Goal: Transaction & Acquisition: Book appointment/travel/reservation

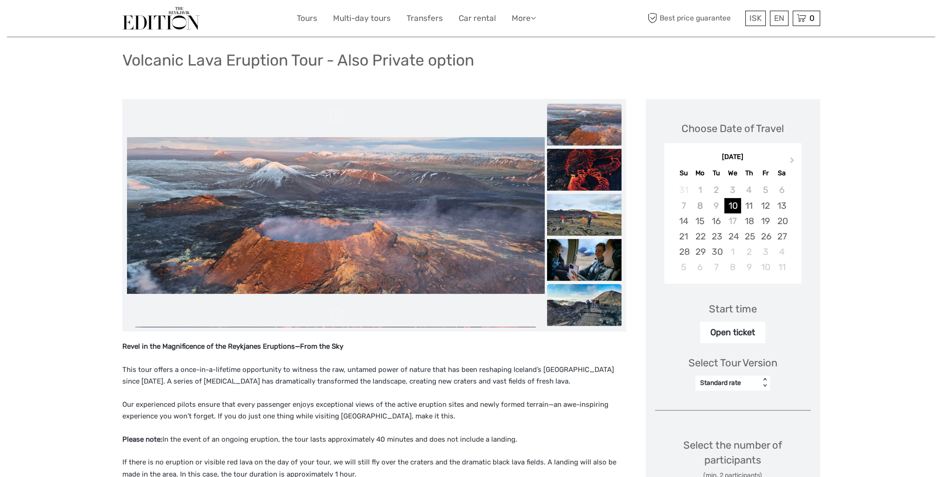
scroll to position [186, 0]
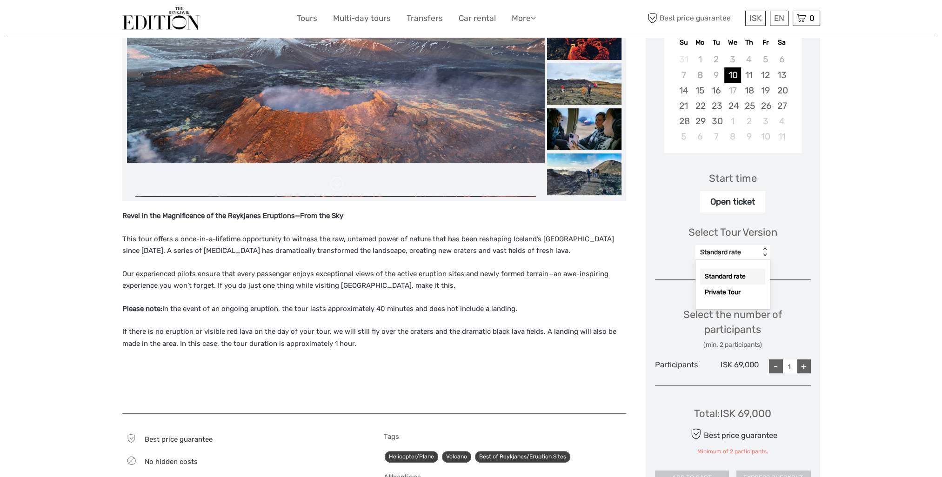
click at [757, 255] on div "Standard rate" at bounding box center [728, 252] width 65 height 11
click at [749, 251] on div "Standard rate" at bounding box center [727, 252] width 55 height 9
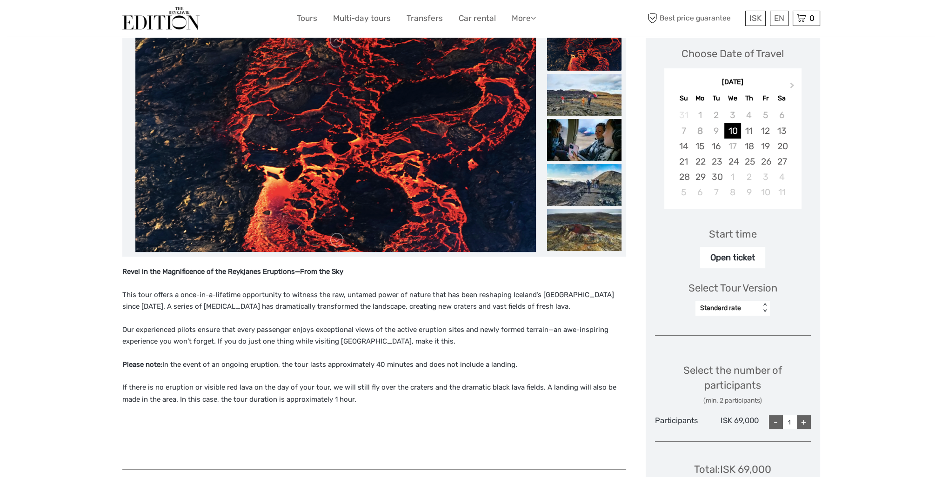
scroll to position [140, 0]
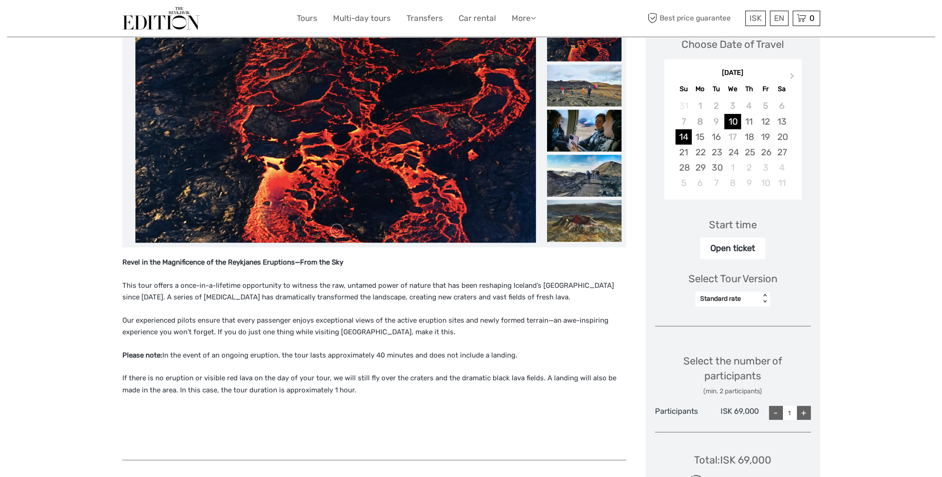
click at [686, 134] on div "14" at bounding box center [684, 136] width 16 height 15
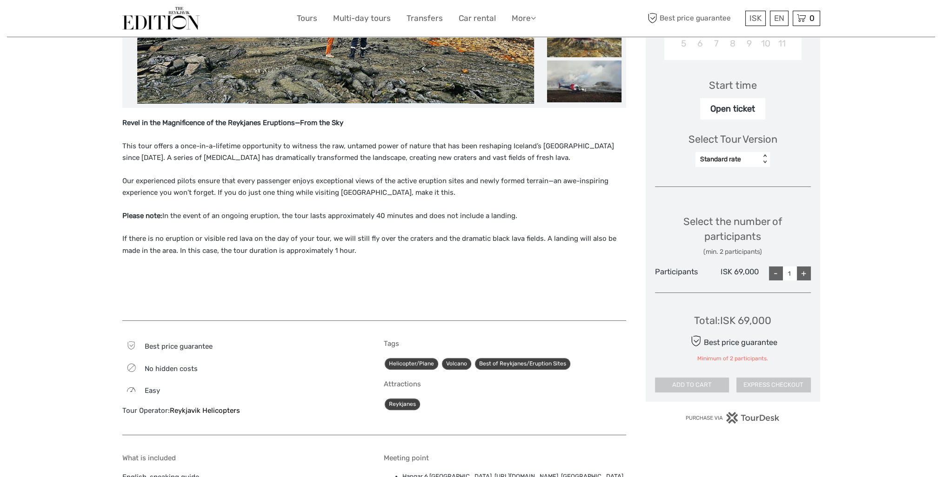
click at [728, 110] on div "Open ticket" at bounding box center [732, 108] width 65 height 21
drag, startPoint x: 728, startPoint y: 110, endPoint x: 763, endPoint y: 153, distance: 55.8
click at [763, 153] on div "Standard rate < >" at bounding box center [733, 159] width 74 height 15
click at [754, 127] on div "Select Tour Version Standard rate < >" at bounding box center [733, 146] width 156 height 52
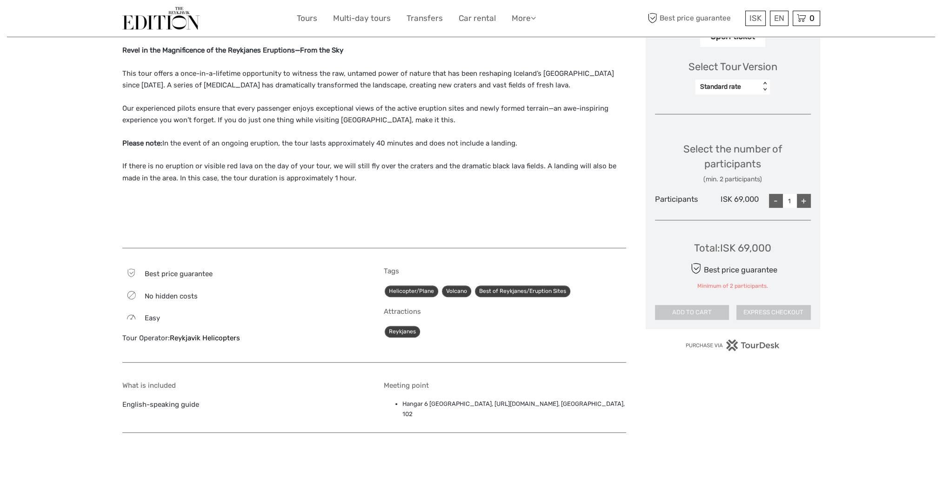
scroll to position [372, 0]
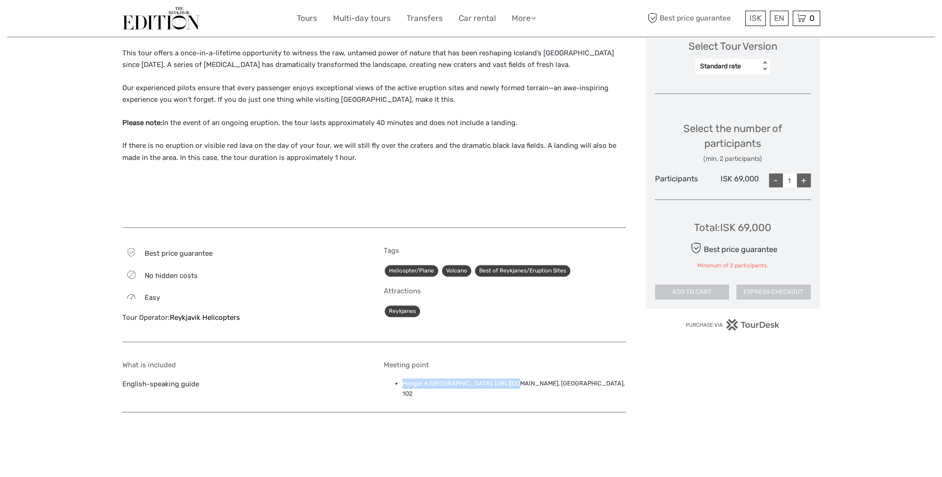
drag, startPoint x: 520, startPoint y: 383, endPoint x: 400, endPoint y: 373, distance: 120.0
click at [400, 373] on div "Meeting point Hangar 6 Reykjavik Domestic Airport, https://maps.app.goo.gl/8Lgo…" at bounding box center [505, 382] width 242 height 42
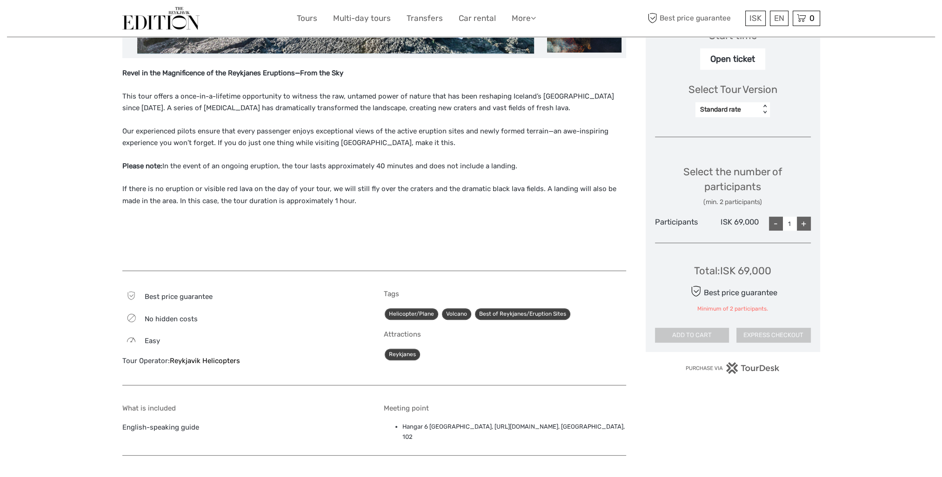
click at [566, 343] on div "Attractions Reykjanes" at bounding box center [505, 345] width 242 height 31
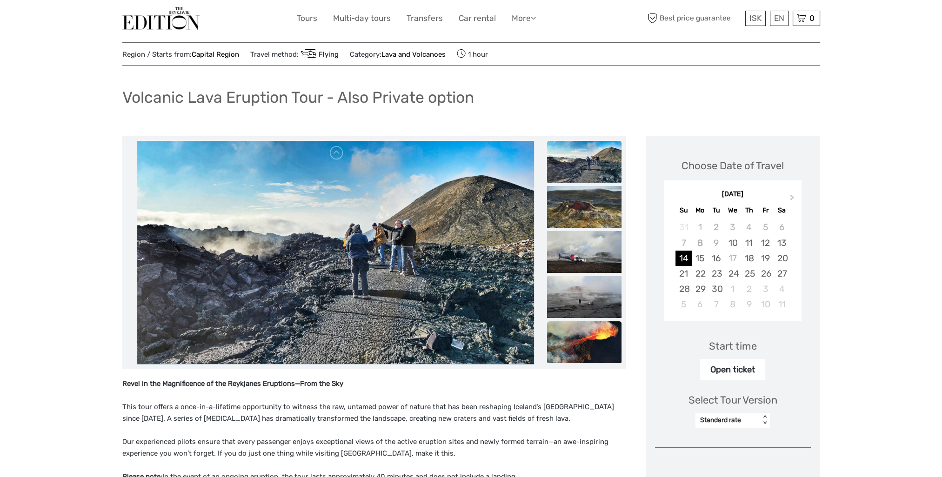
scroll to position [0, 0]
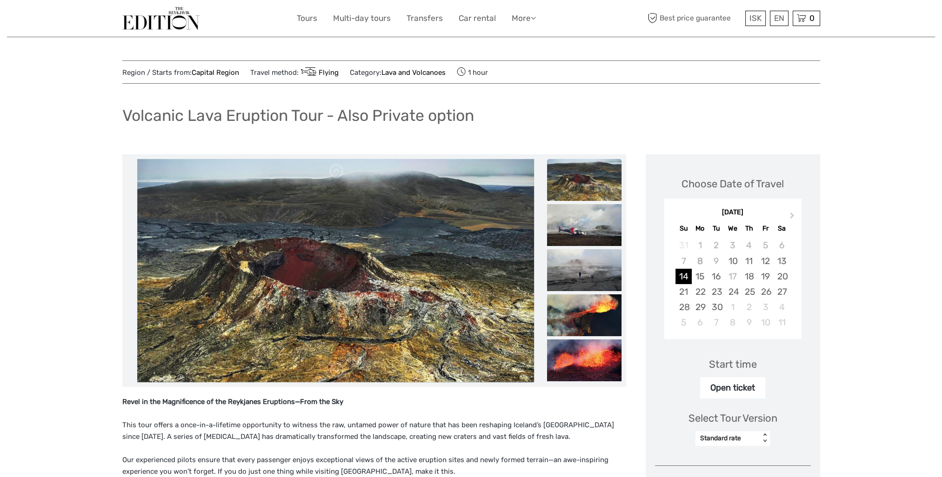
click at [162, 17] on img at bounding box center [160, 18] width 77 height 23
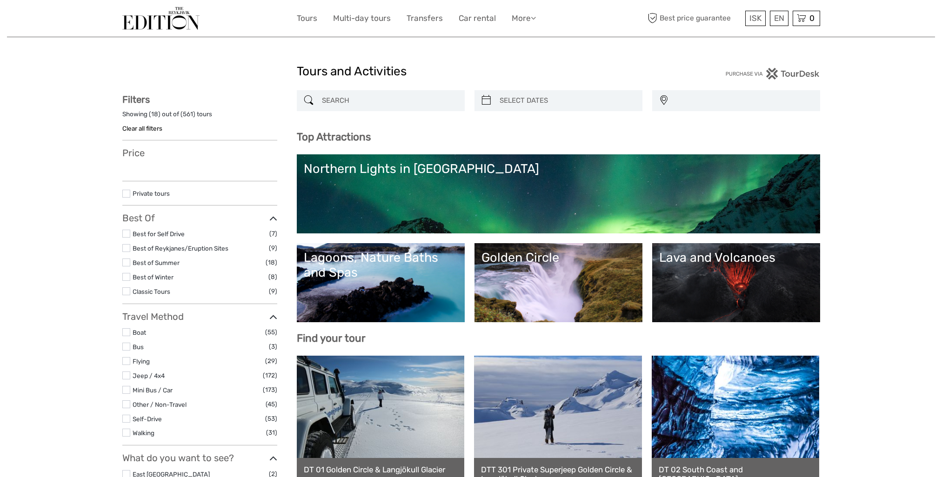
select select
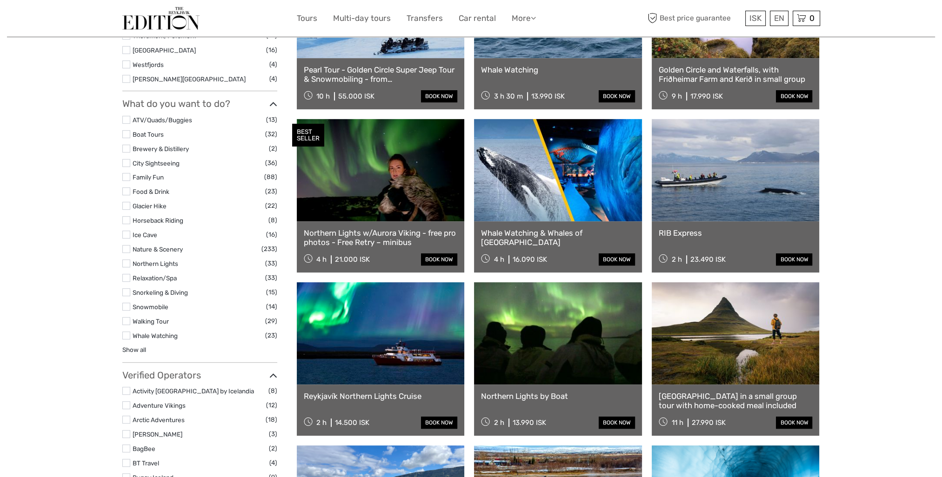
scroll to position [744, 0]
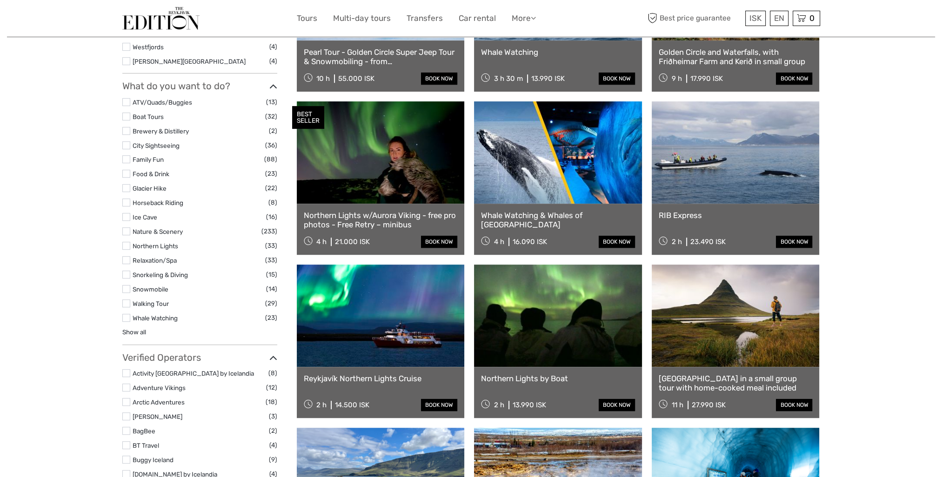
click at [127, 159] on label at bounding box center [126, 159] width 8 height 8
click at [0, 0] on input "checkbox" at bounding box center [0, 0] width 0 height 0
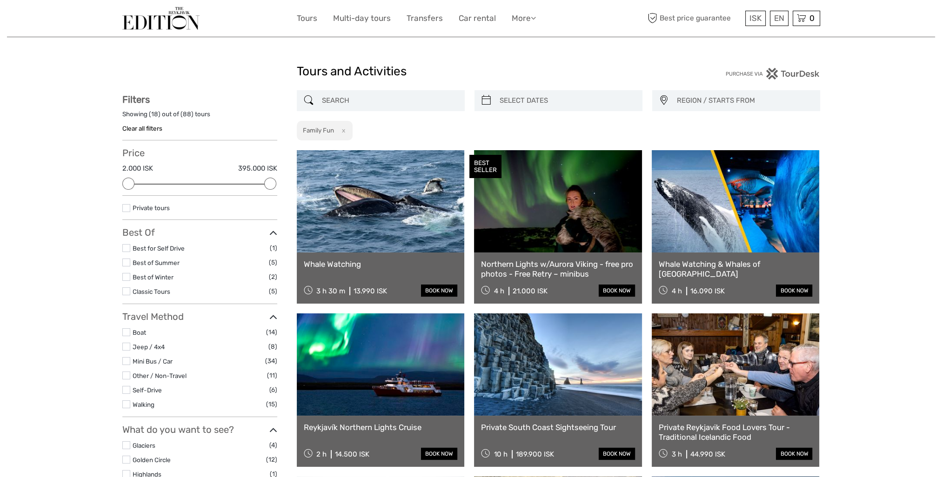
click at [345, 128] on button "x" at bounding box center [341, 131] width 13 height 10
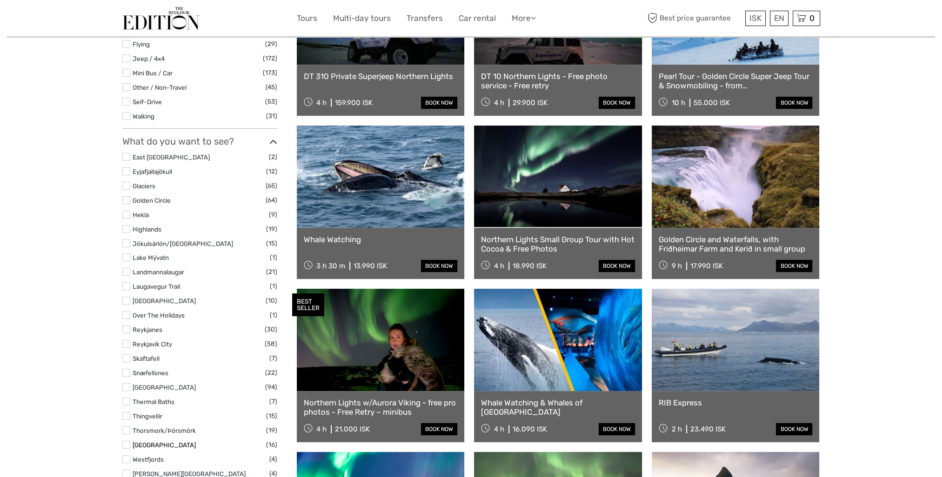
scroll to position [518, 0]
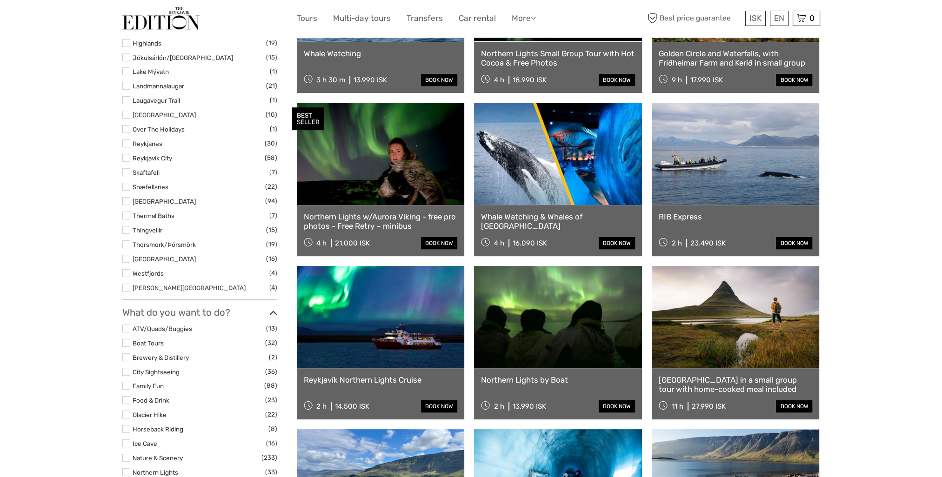
click at [129, 286] on label at bounding box center [126, 288] width 8 height 8
click at [0, 0] on input "checkbox" at bounding box center [0, 0] width 0 height 0
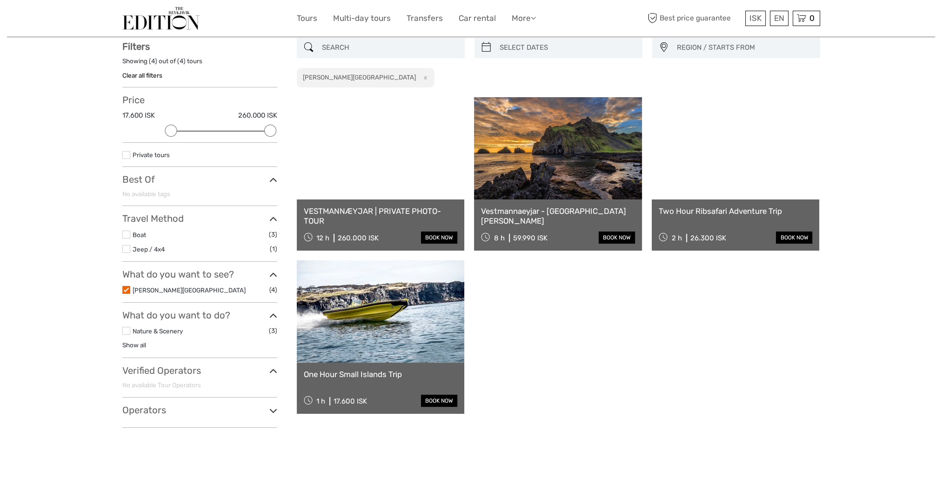
scroll to position [53, 0]
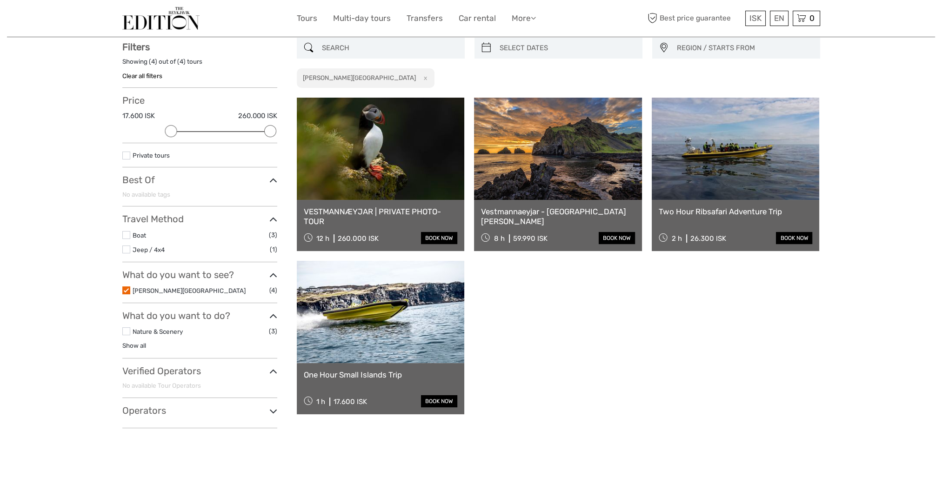
click at [127, 287] on label at bounding box center [126, 291] width 8 height 8
click at [0, 0] on input "checkbox" at bounding box center [0, 0] width 0 height 0
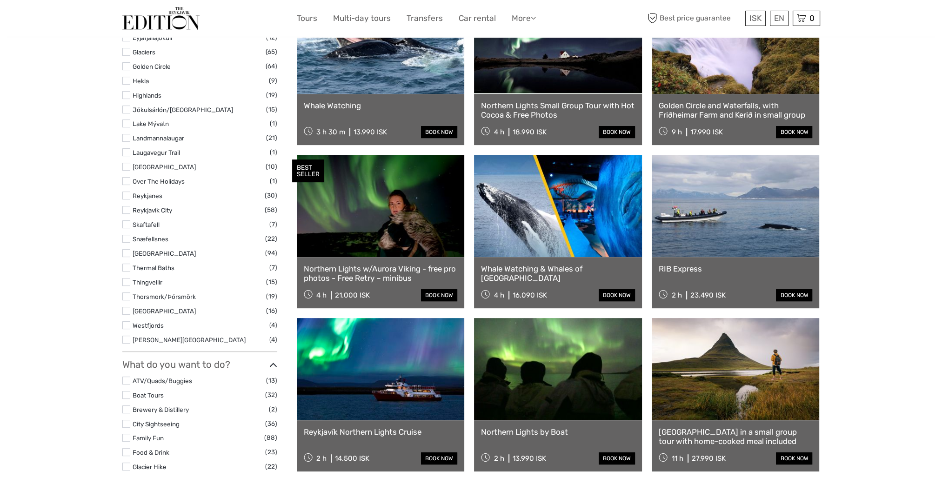
scroll to position [425, 0]
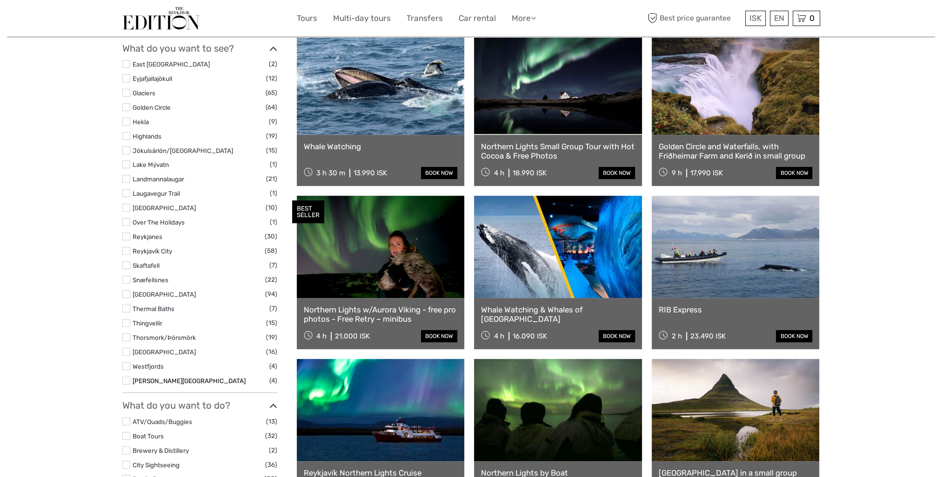
click at [146, 380] on link "[PERSON_NAME][GEOGRAPHIC_DATA]" at bounding box center [189, 380] width 113 height 7
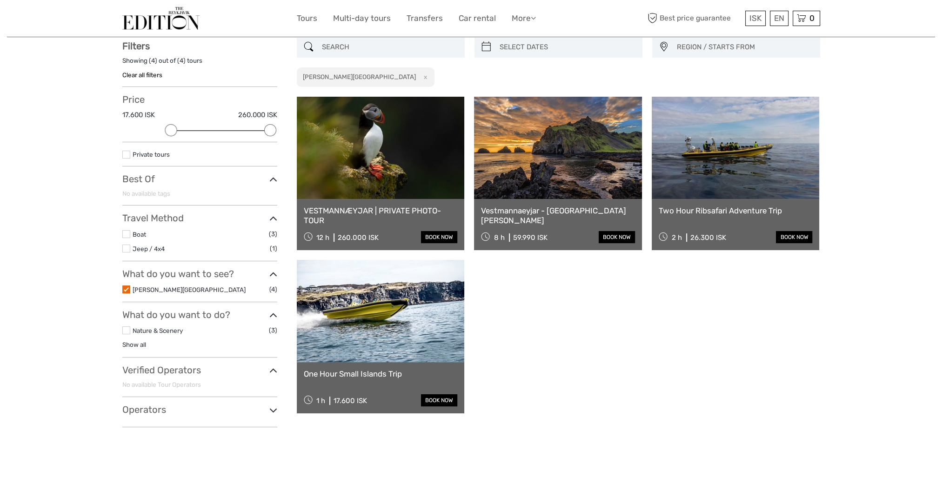
scroll to position [53, 0]
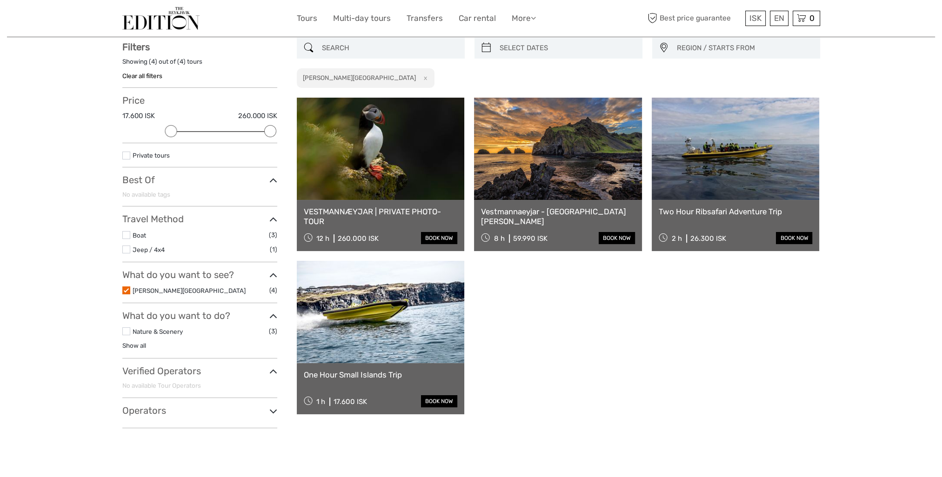
click at [565, 209] on link "Vestmannaeyjar - [GEOGRAPHIC_DATA][PERSON_NAME]" at bounding box center [558, 216] width 154 height 19
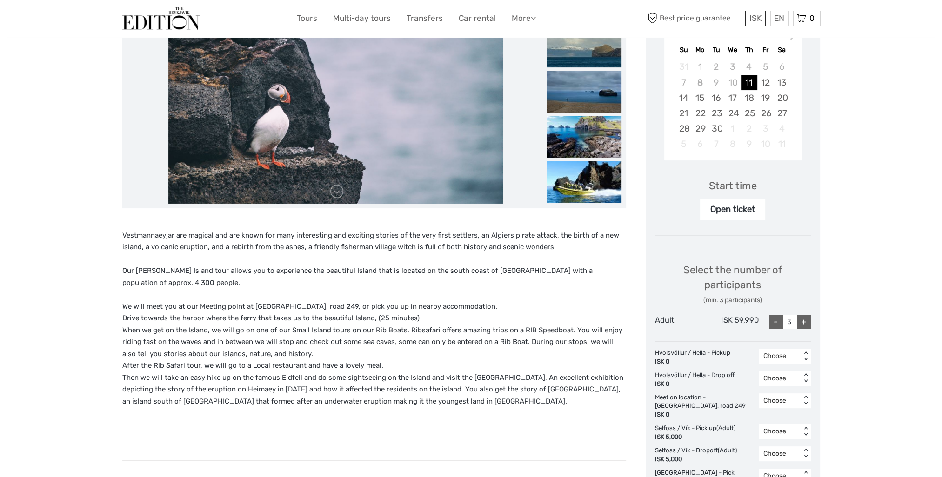
scroll to position [47, 0]
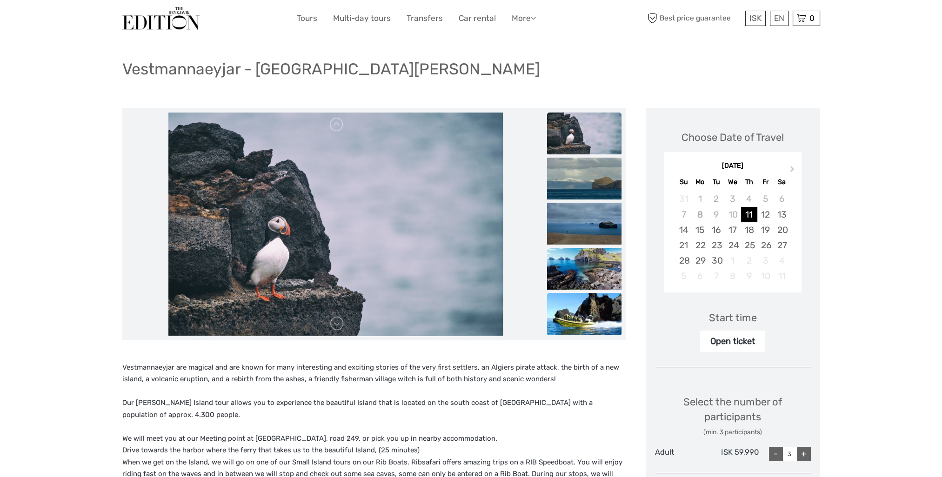
click at [590, 312] on img at bounding box center [584, 314] width 74 height 42
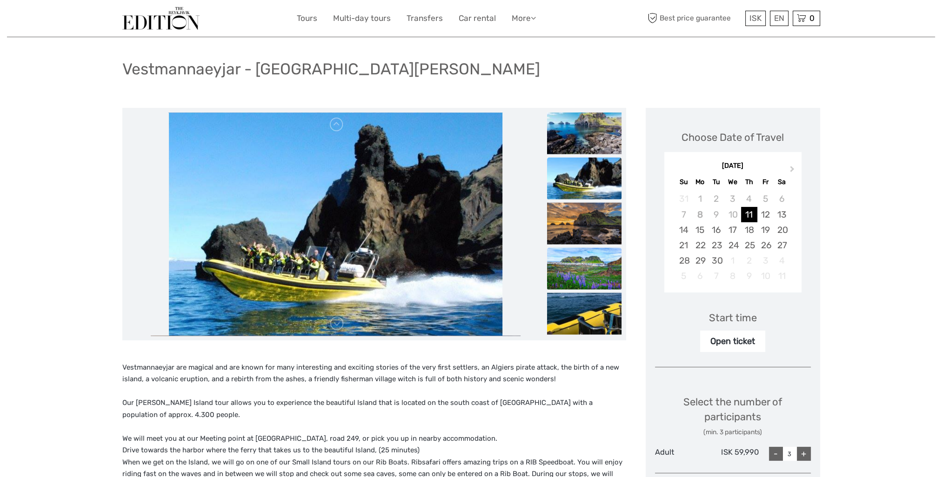
click at [581, 277] on img at bounding box center [584, 269] width 74 height 42
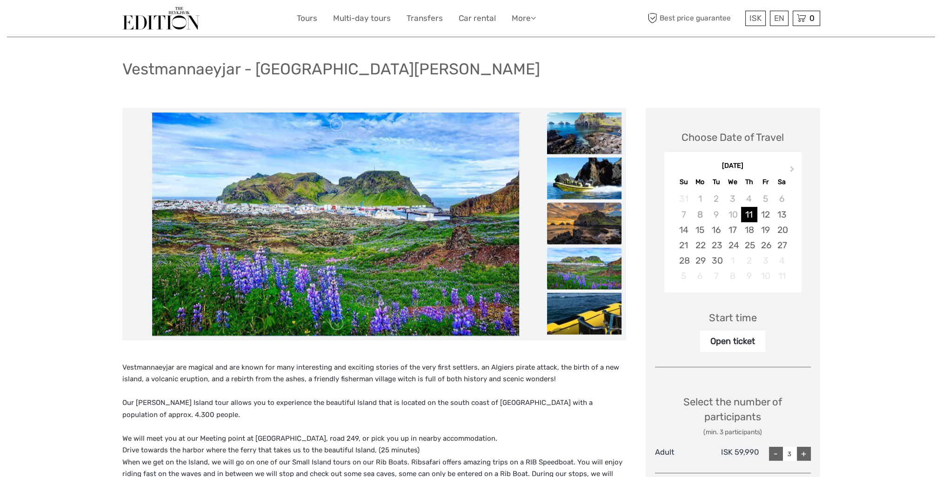
click at [609, 236] on img at bounding box center [584, 224] width 74 height 42
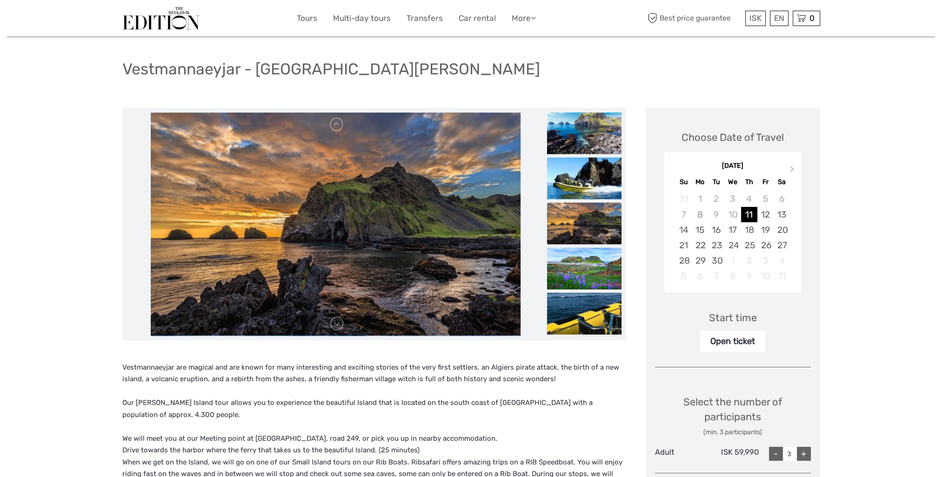
click at [588, 220] on img at bounding box center [584, 224] width 74 height 42
click at [596, 187] on img at bounding box center [584, 179] width 74 height 42
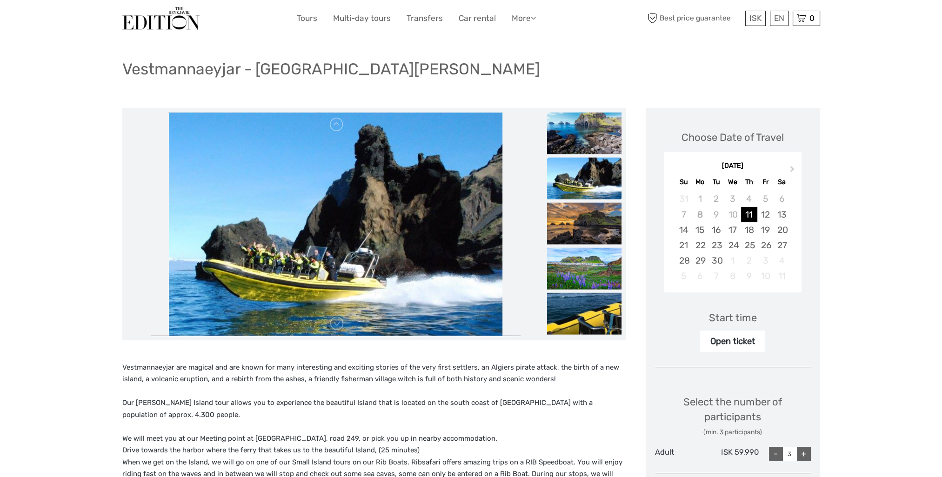
click at [583, 162] on img at bounding box center [584, 179] width 74 height 42
click at [583, 147] on img at bounding box center [584, 134] width 74 height 42
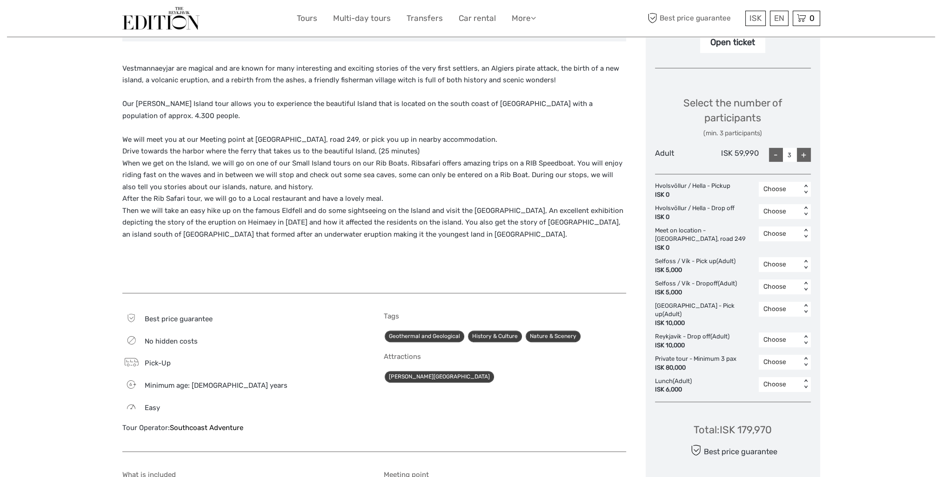
scroll to position [326, 0]
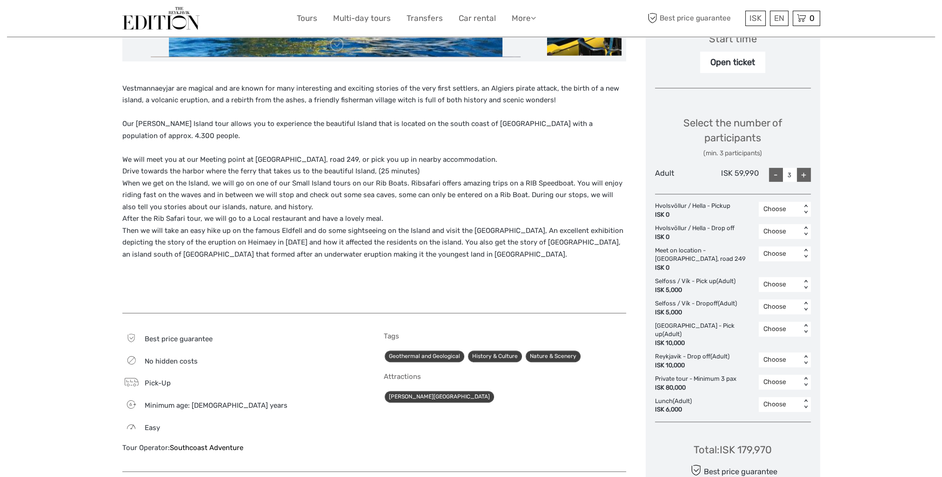
click at [772, 177] on div "-" at bounding box center [776, 175] width 14 height 14
type input "2"
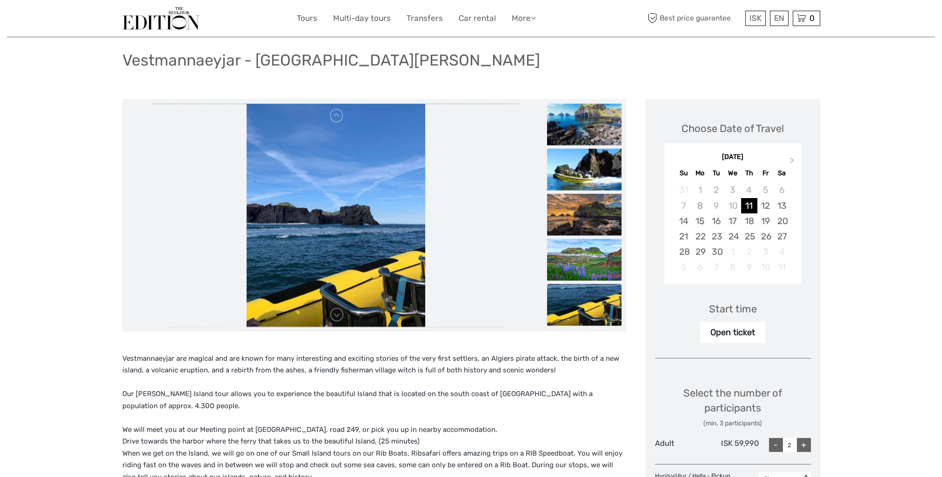
scroll to position [47, 0]
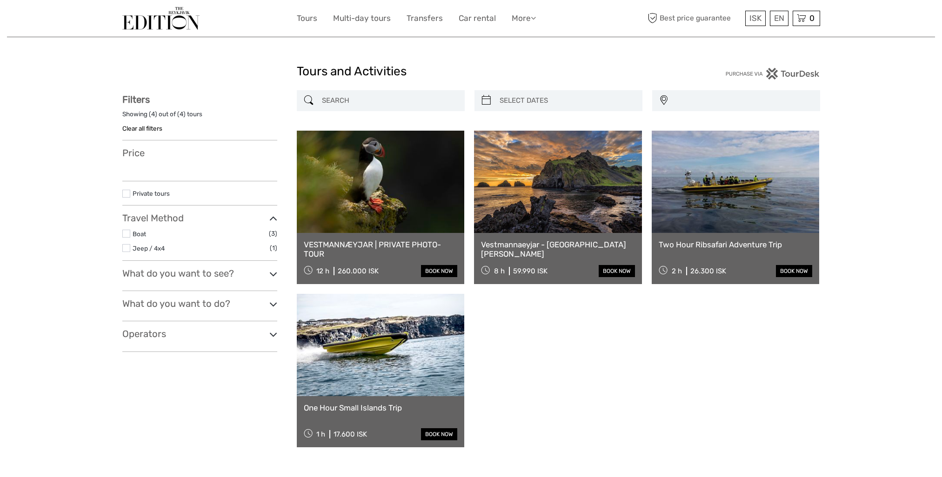
select select
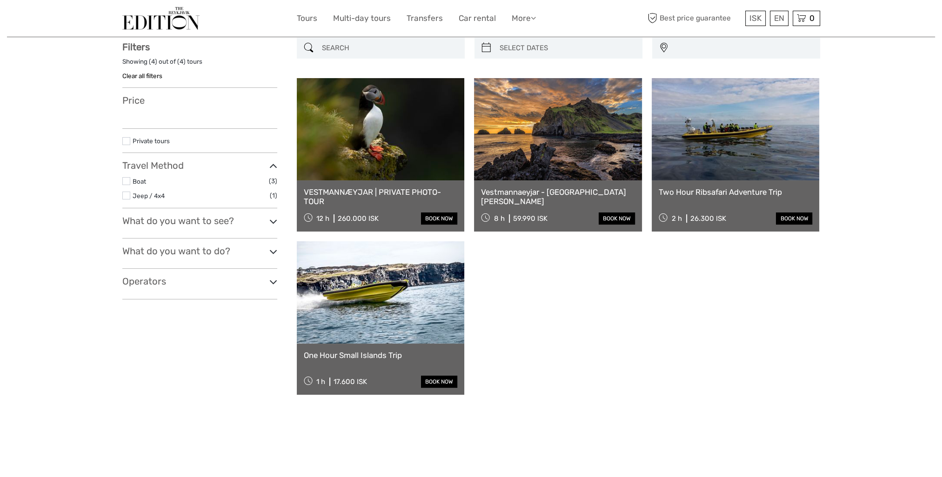
select select
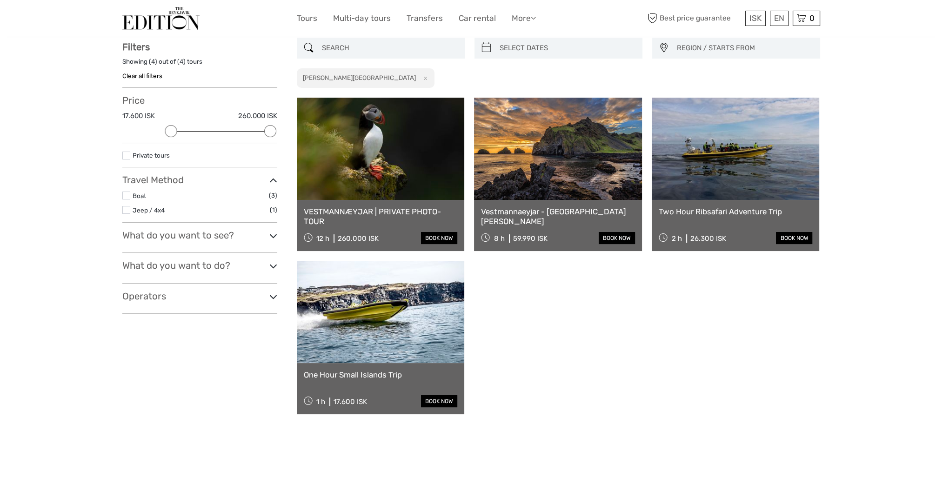
scroll to position [0, 0]
click at [730, 213] on link "Two Hour Ribsafari Adventure Trip" at bounding box center [736, 211] width 154 height 9
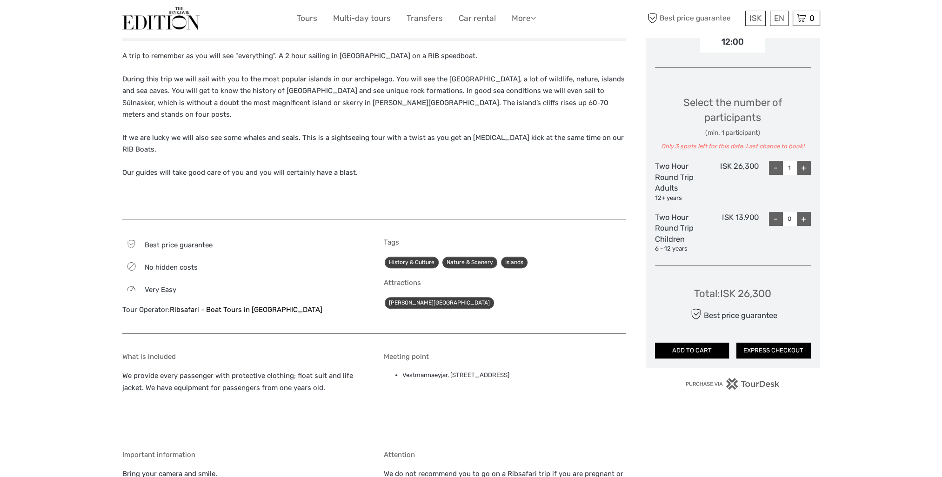
scroll to position [372, 0]
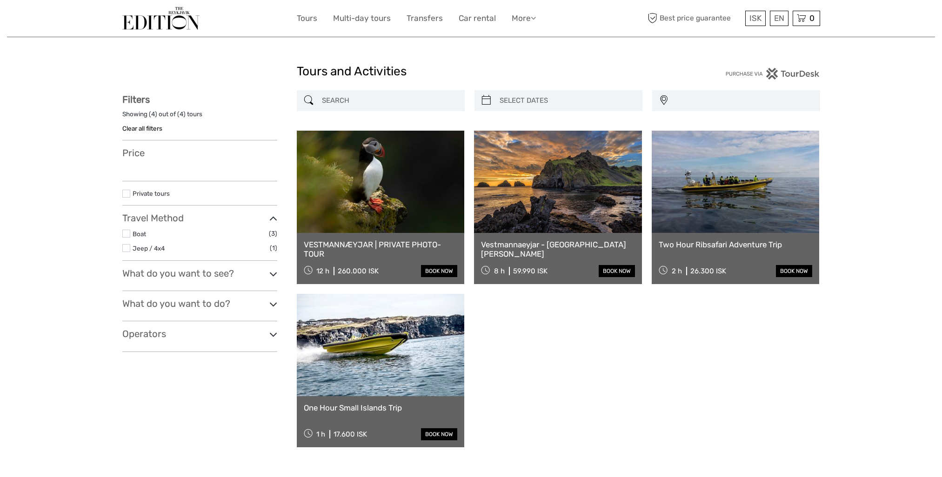
select select
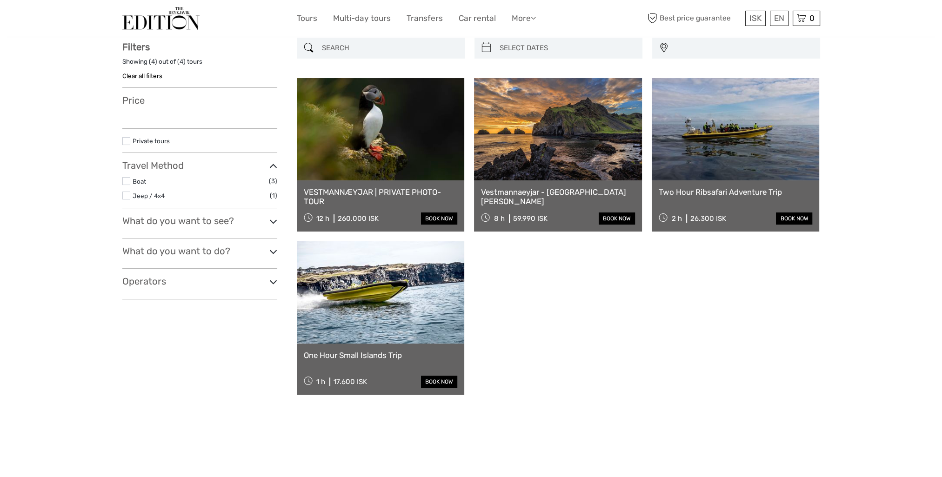
select select
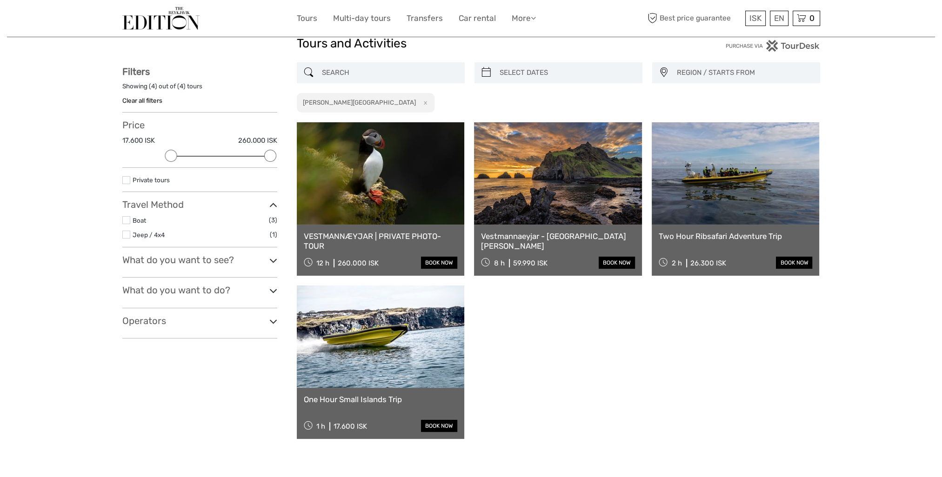
scroll to position [0, 0]
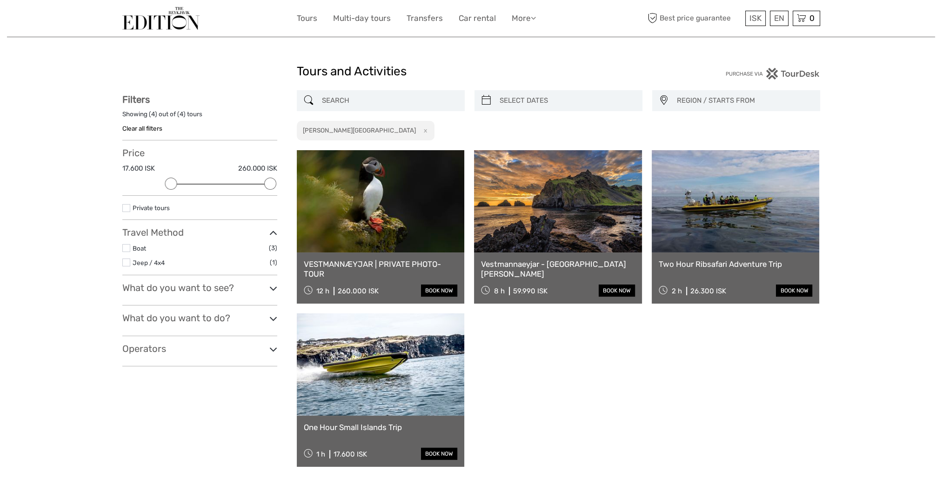
click at [367, 133] on div "Westman Islands x" at bounding box center [366, 131] width 138 height 20
click at [417, 130] on button "x" at bounding box center [423, 131] width 13 height 10
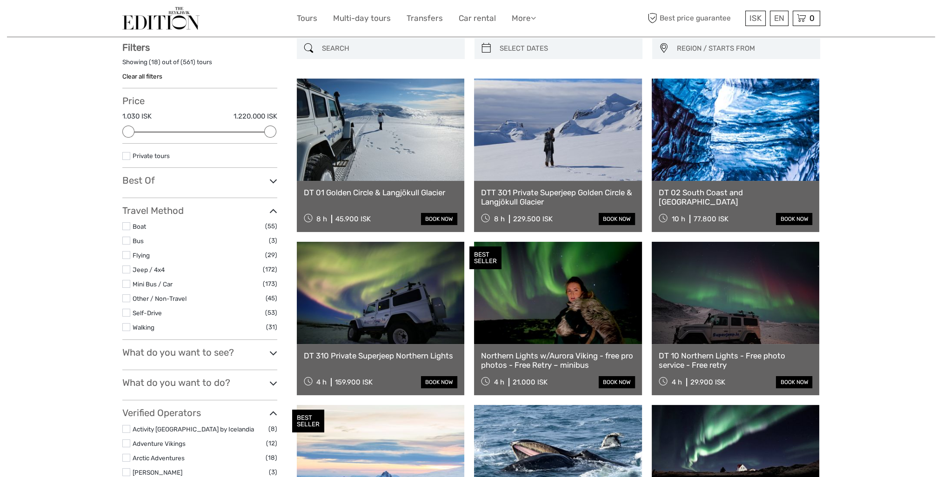
scroll to position [53, 0]
click at [162, 311] on label "Self-Drive" at bounding box center [199, 313] width 133 height 11
click at [0, 0] on input "checkbox" at bounding box center [0, 0] width 0 height 0
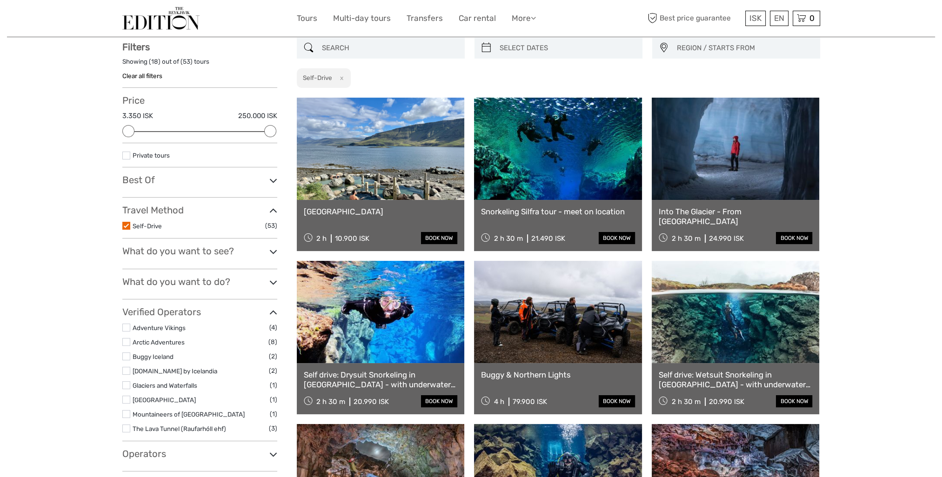
click at [744, 214] on link "Into The Glacier - From Klaki Base Camp" at bounding box center [736, 216] width 154 height 19
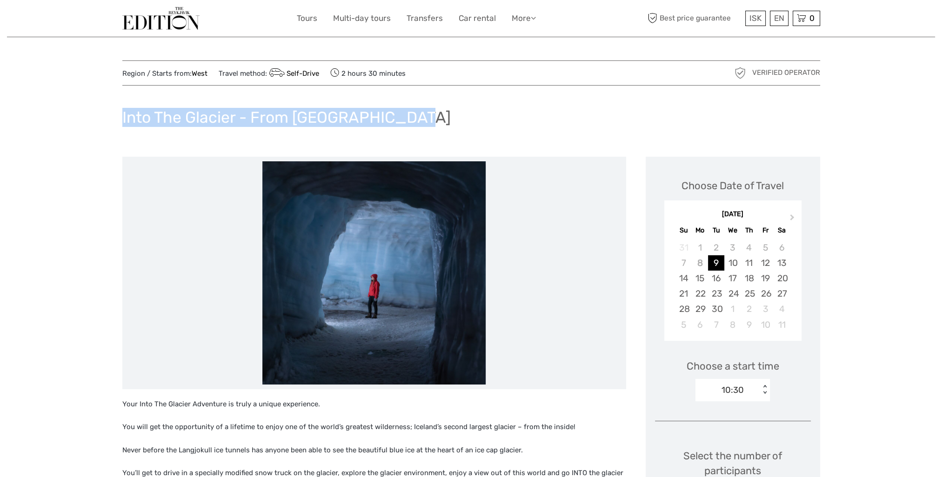
drag, startPoint x: 411, startPoint y: 120, endPoint x: 57, endPoint y: 96, distance: 355.4
click at [168, 186] on li at bounding box center [374, 272] width 495 height 223
click at [268, 114] on h1 "Into The Glacier - From [GEOGRAPHIC_DATA]" at bounding box center [286, 117] width 328 height 19
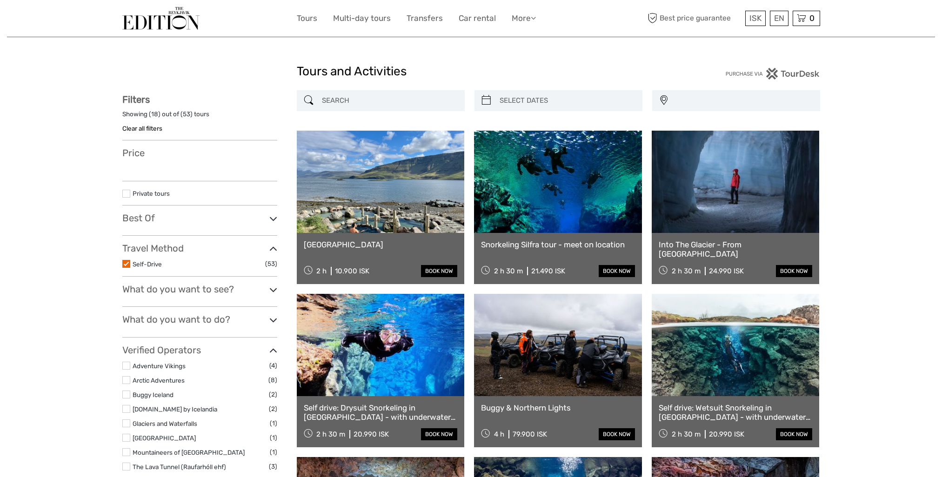
select select
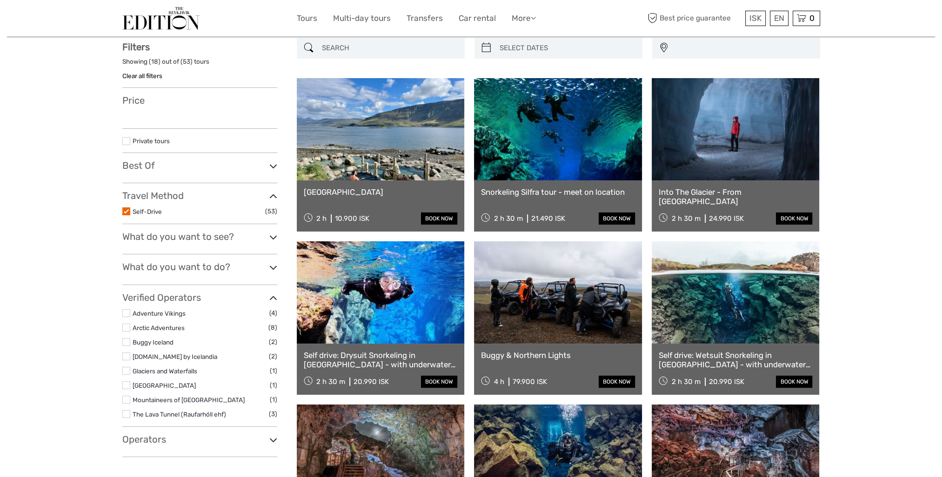
select select
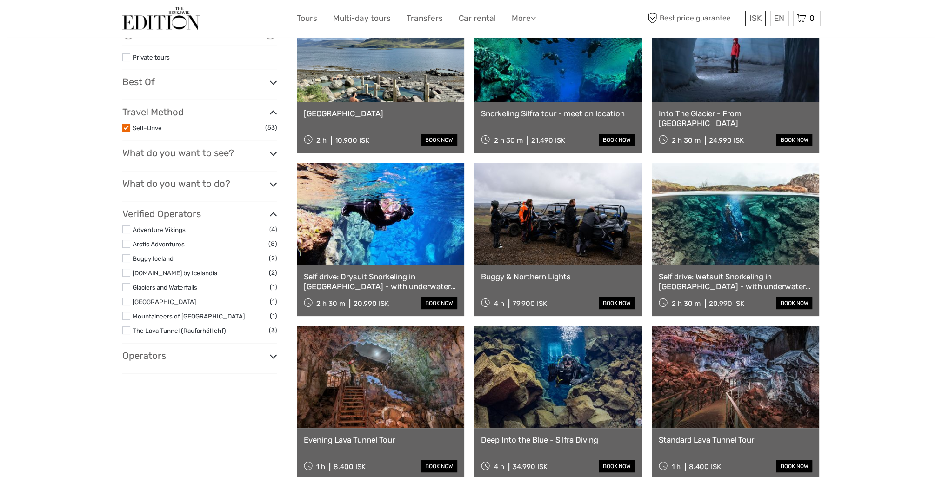
scroll to position [146, 0]
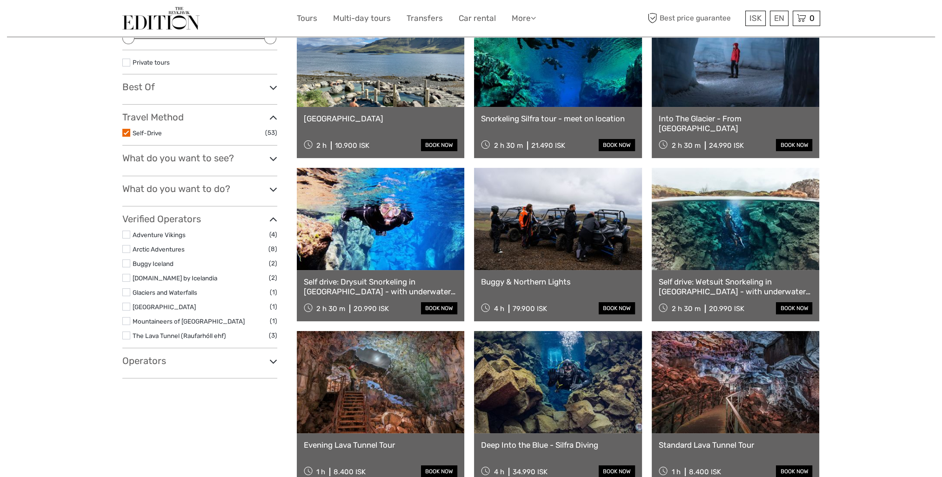
click at [543, 176] on link at bounding box center [558, 219] width 168 height 102
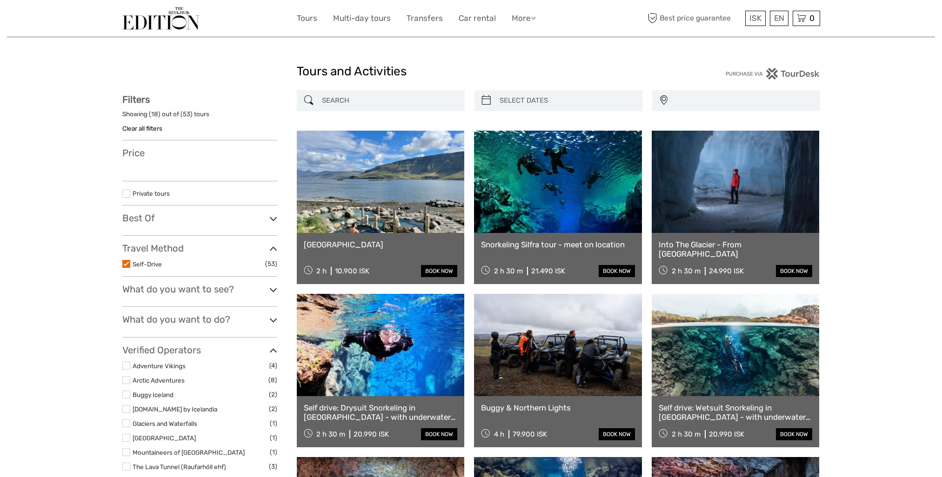
select select
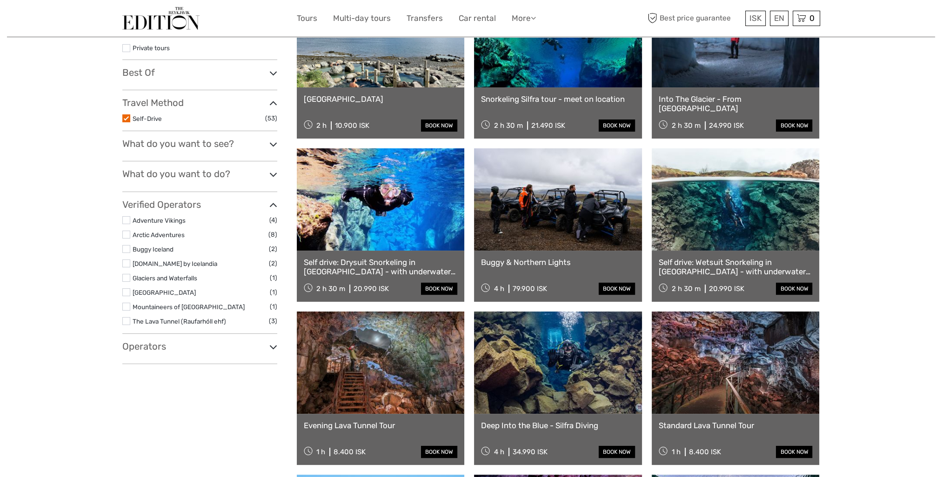
select select
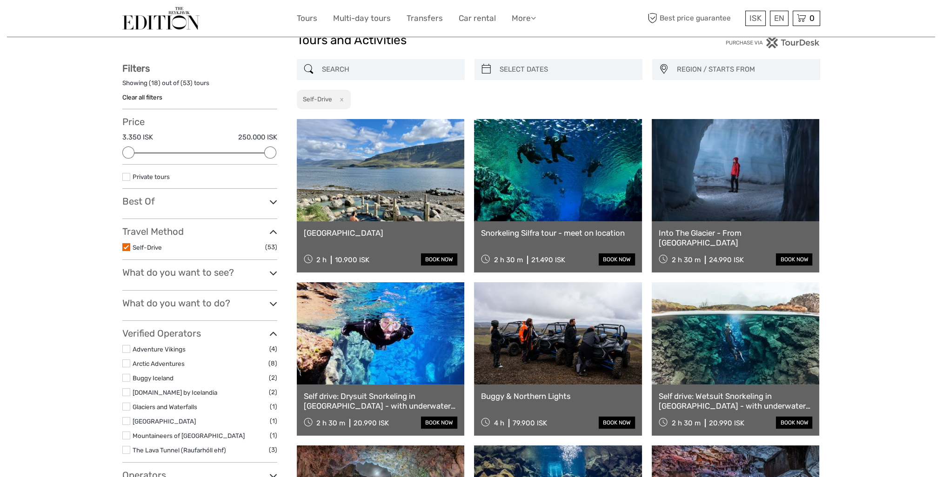
scroll to position [6, 0]
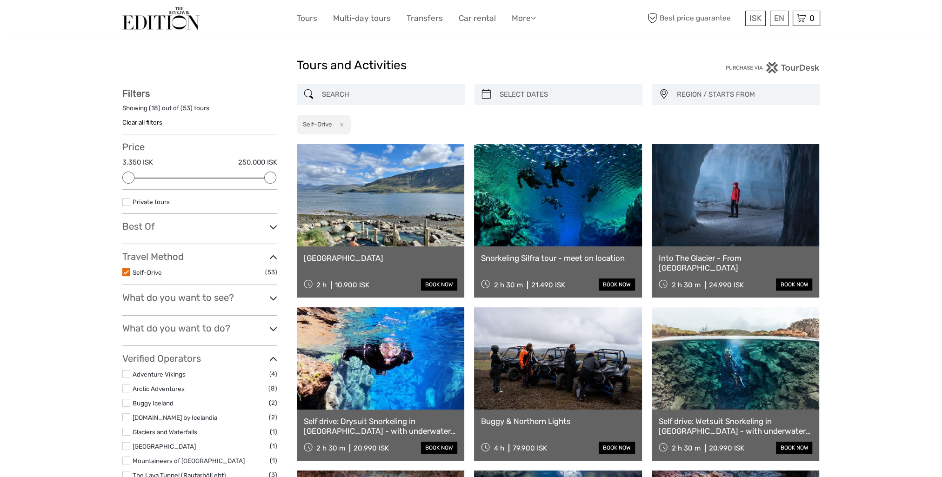
click at [352, 256] on link "[GEOGRAPHIC_DATA]" at bounding box center [381, 258] width 154 height 9
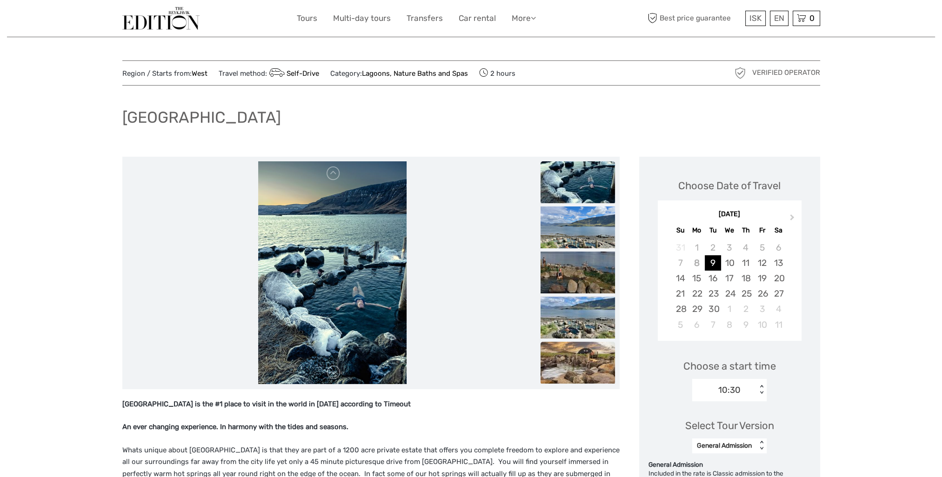
click at [577, 349] on img at bounding box center [578, 363] width 74 height 42
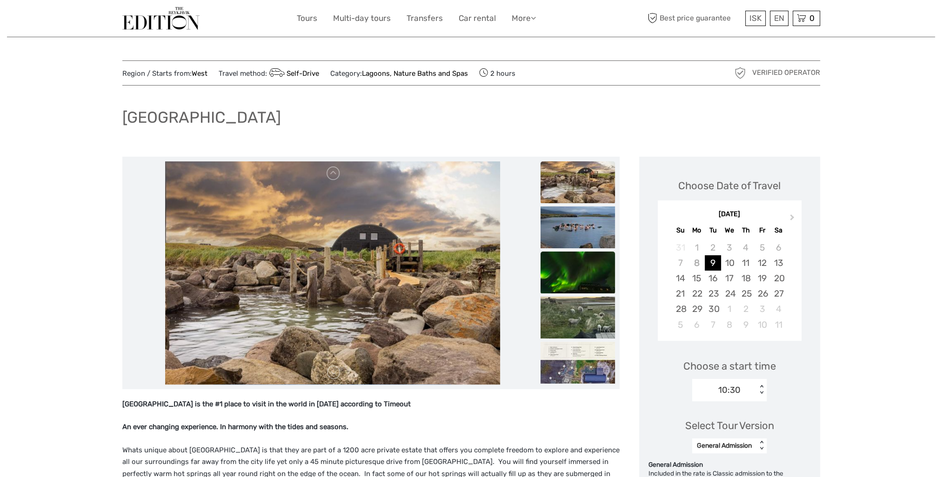
click at [568, 280] on img at bounding box center [578, 273] width 74 height 42
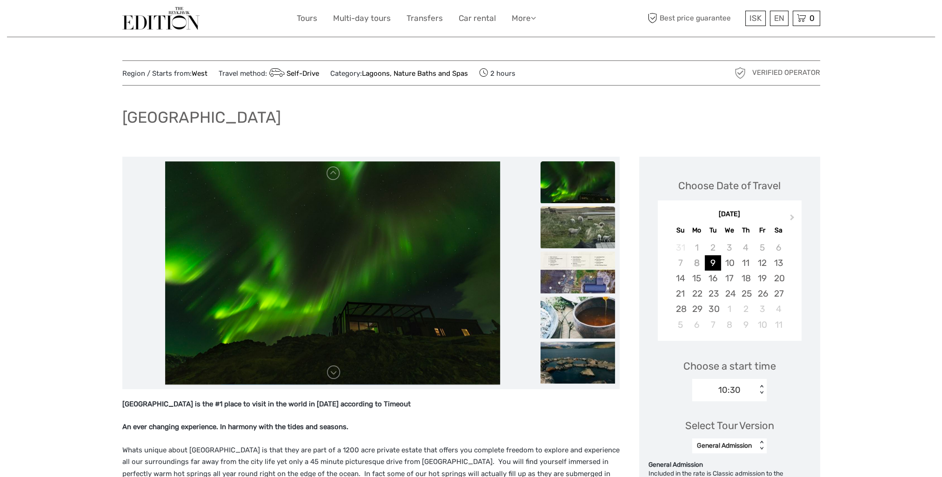
click at [572, 212] on img at bounding box center [578, 228] width 74 height 42
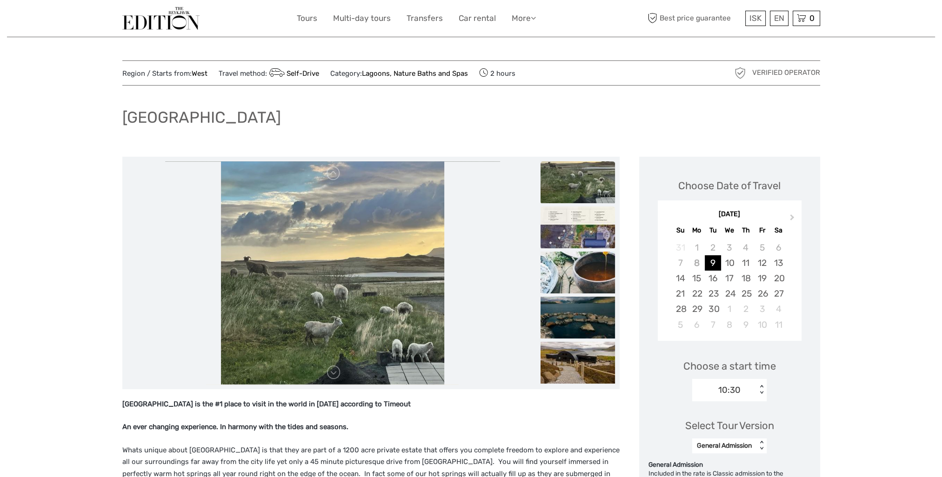
click at [566, 223] on img at bounding box center [578, 228] width 74 height 42
